Goal: Task Accomplishment & Management: Manage account settings

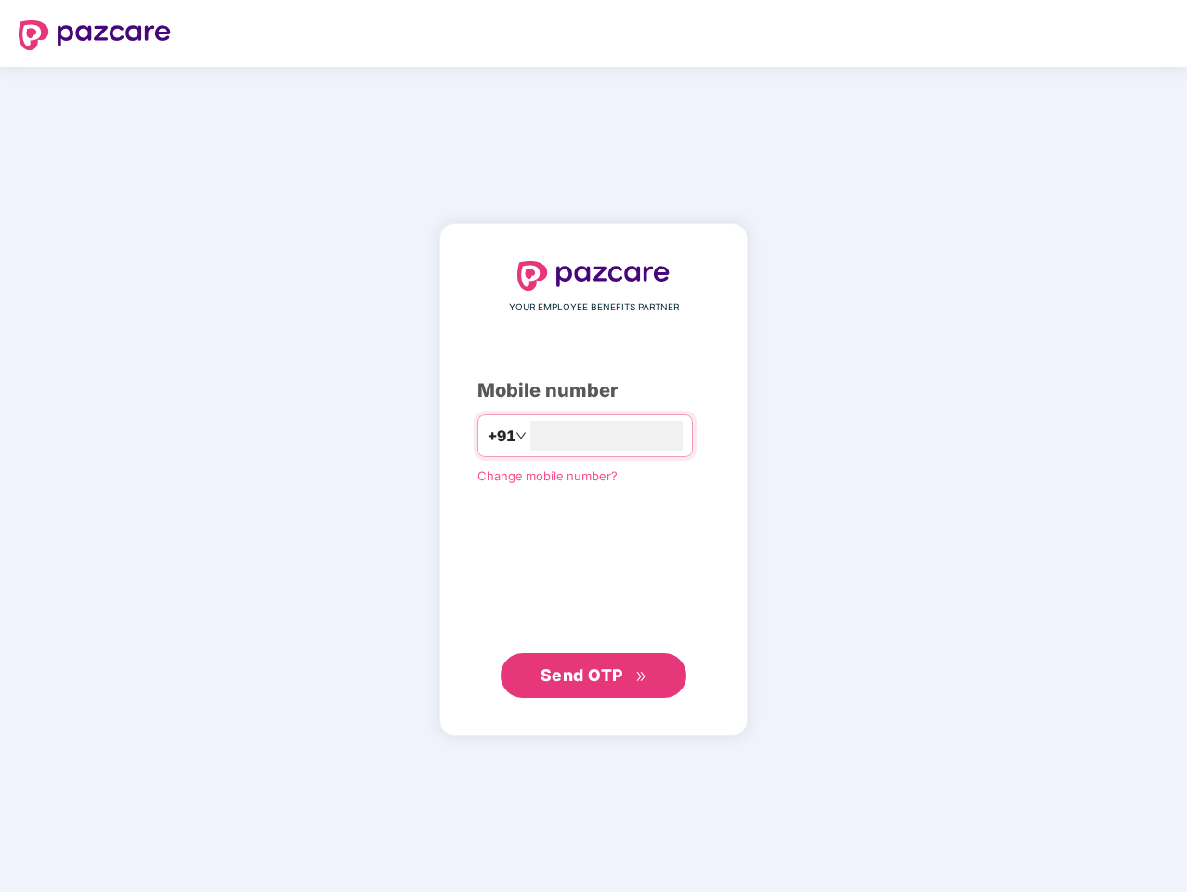
click at [594, 446] on input "number" at bounding box center [606, 436] width 152 height 30
click at [95, 35] on img at bounding box center [95, 35] width 152 height 30
click at [488, 436] on span "+91" at bounding box center [502, 436] width 28 height 23
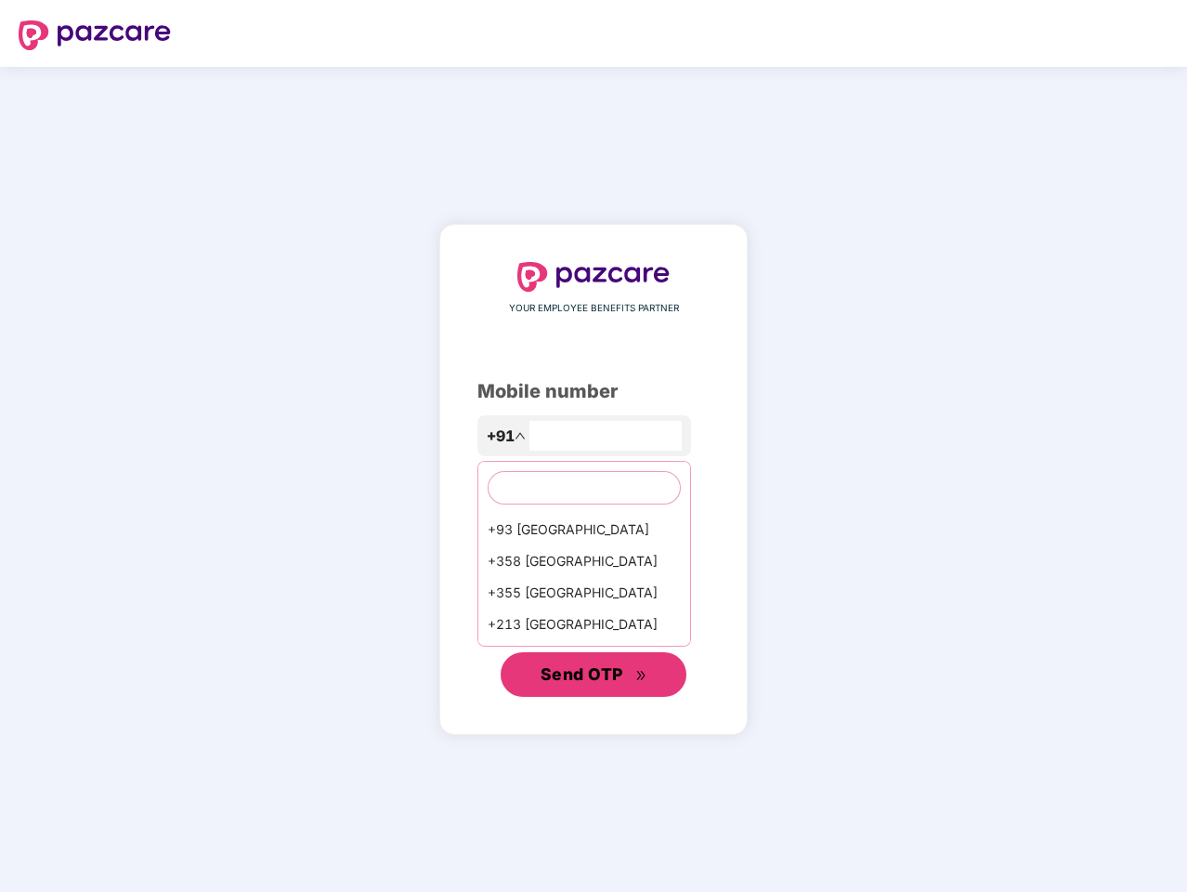
click at [594, 675] on span "Send OTP" at bounding box center [582, 674] width 83 height 20
